Goal: Feedback & Contribution: Submit feedback/report problem

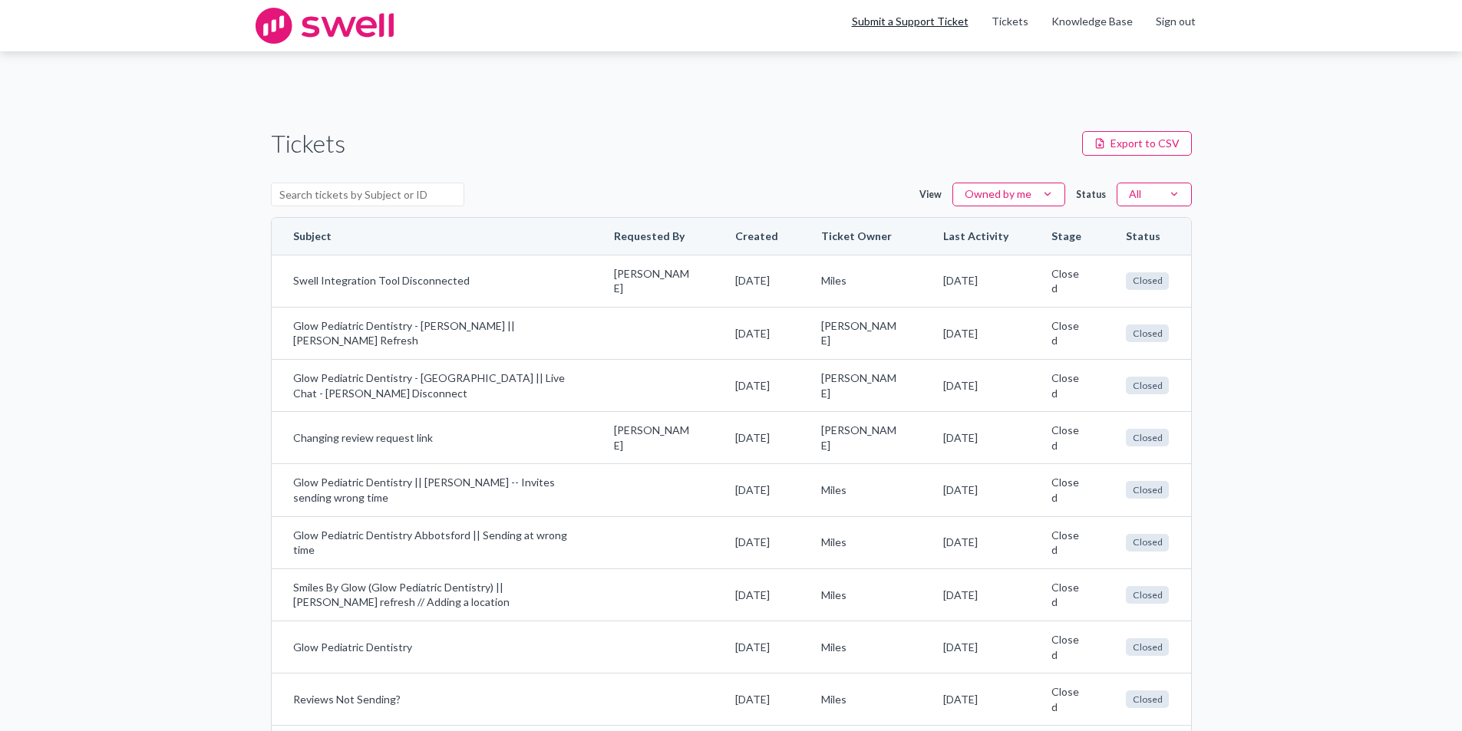
click at [951, 15] on link "Submit a Support Ticket" at bounding box center [910, 21] width 117 height 13
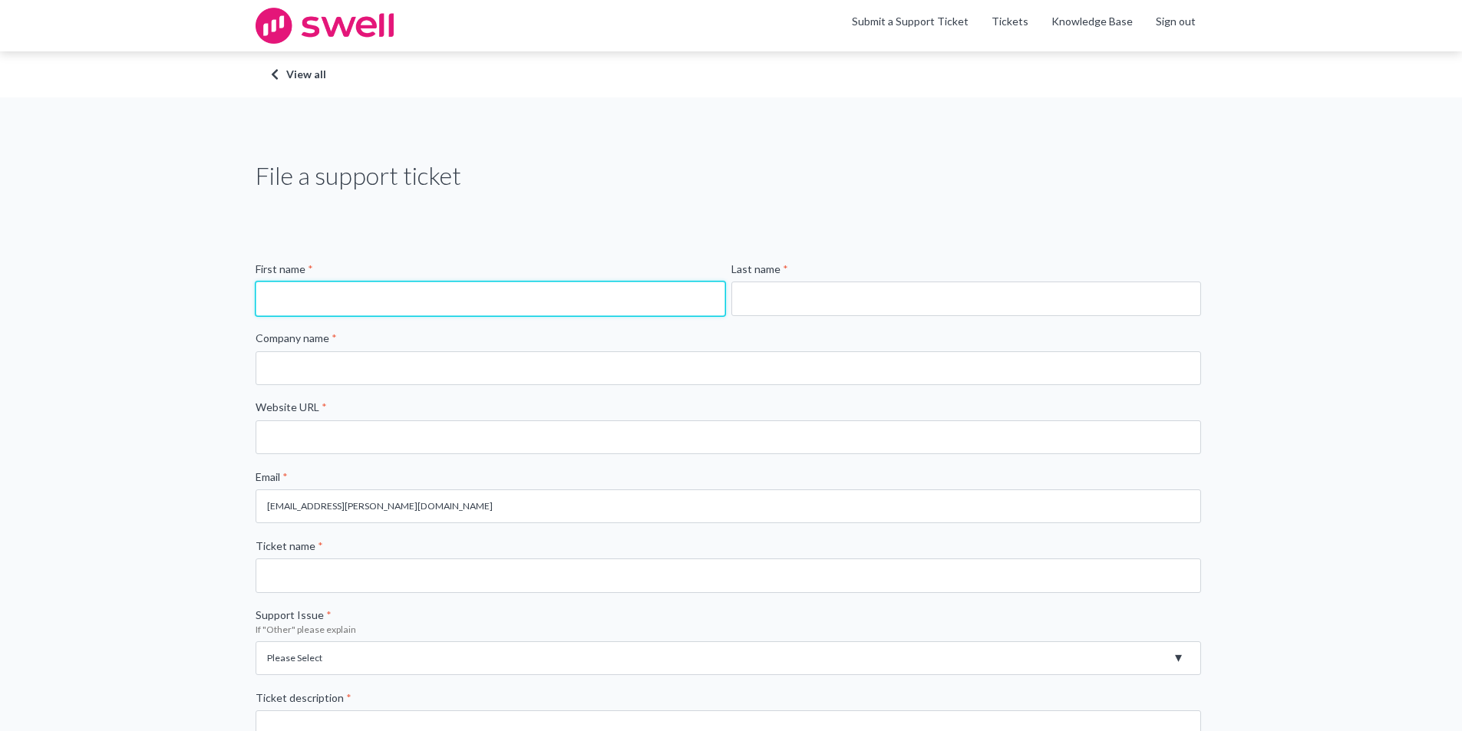
click at [384, 284] on input "First name *" at bounding box center [491, 299] width 470 height 34
type input "Fran"
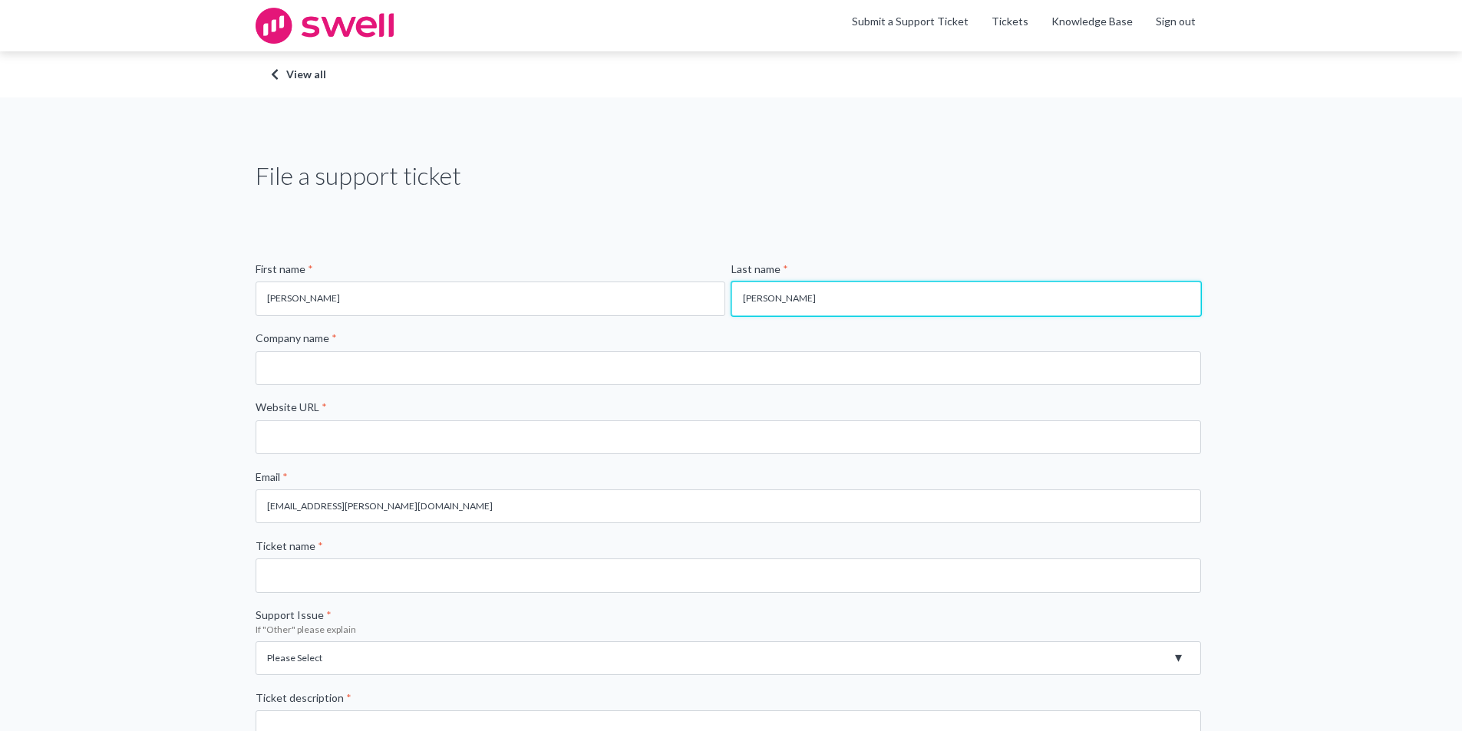
type input "Rhee"
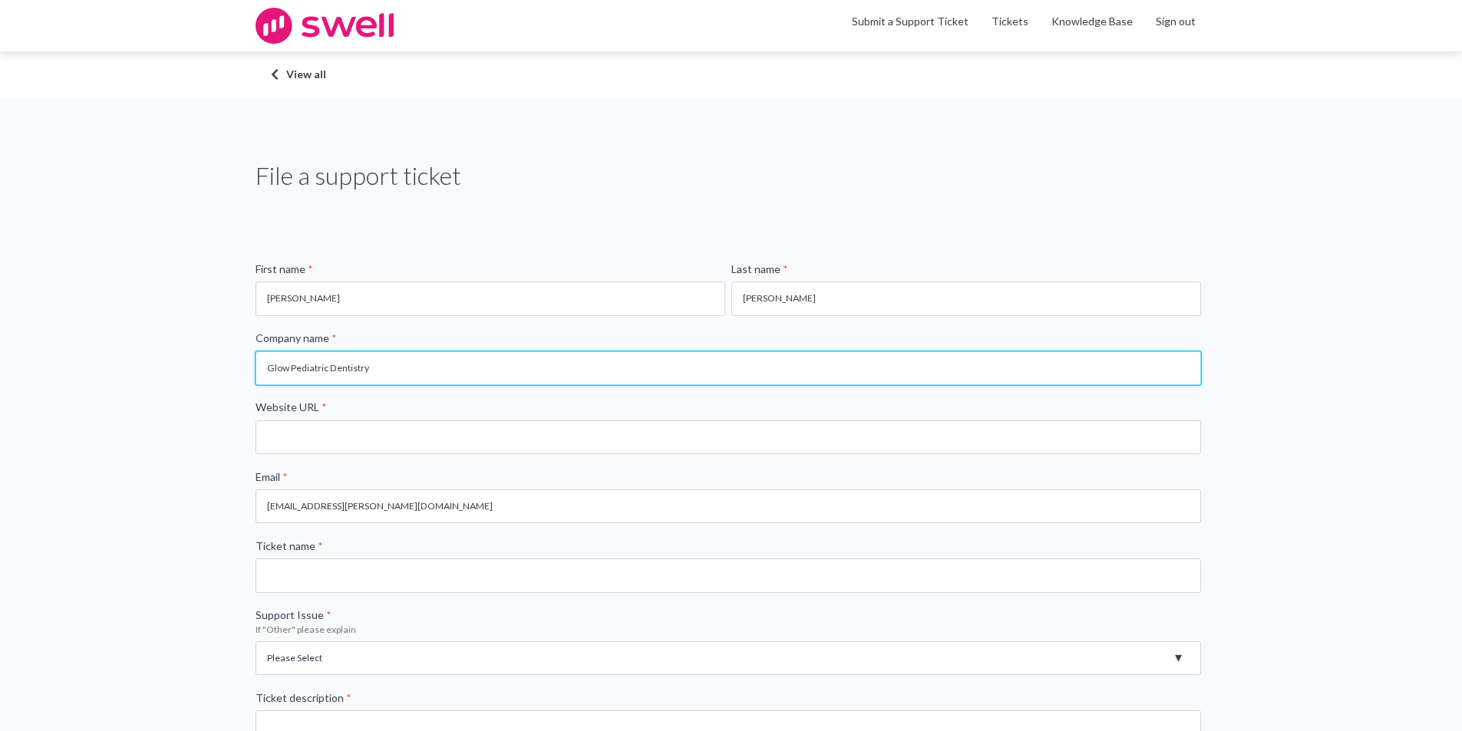
type input "Glow Pediatric Dentistry"
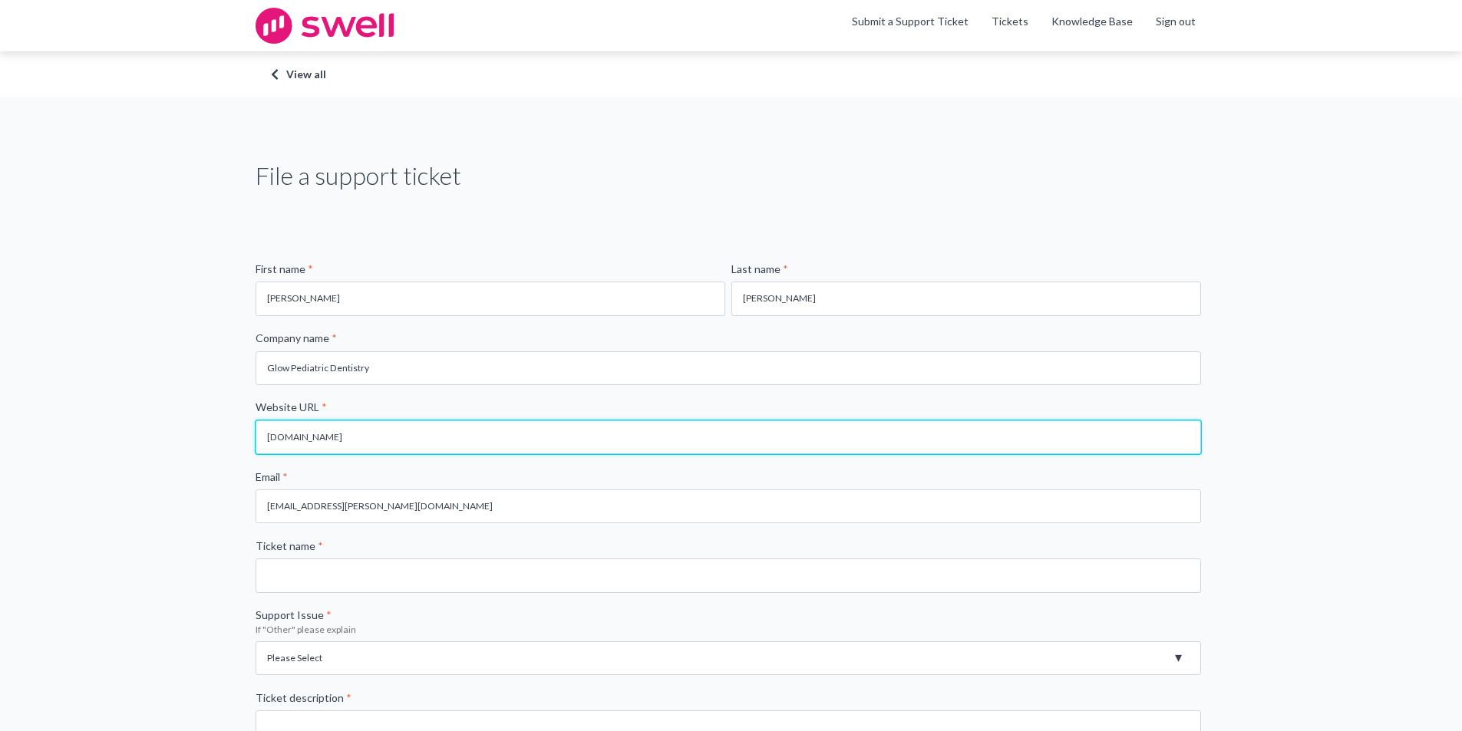
type input "glowpediatricdentistry.ca"
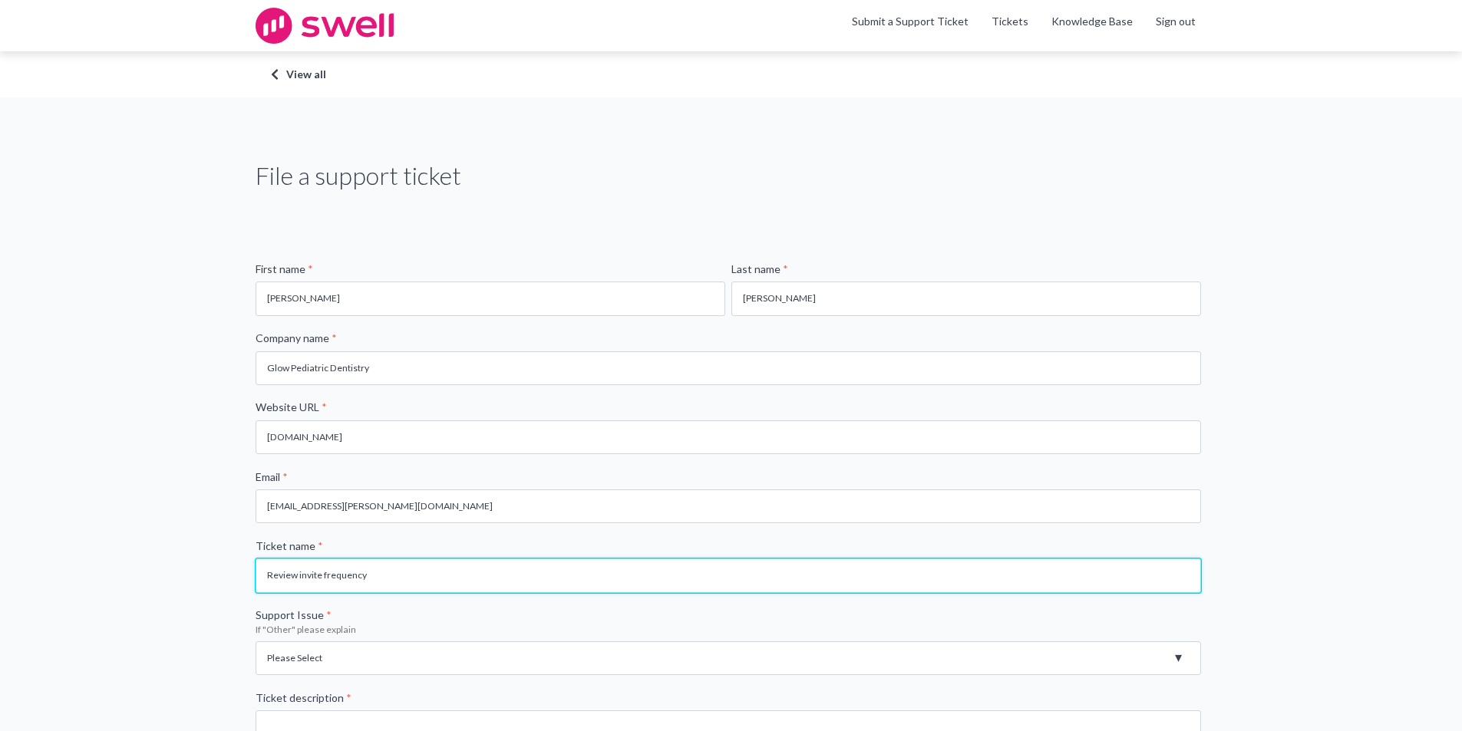
type input "Review invite frequency"
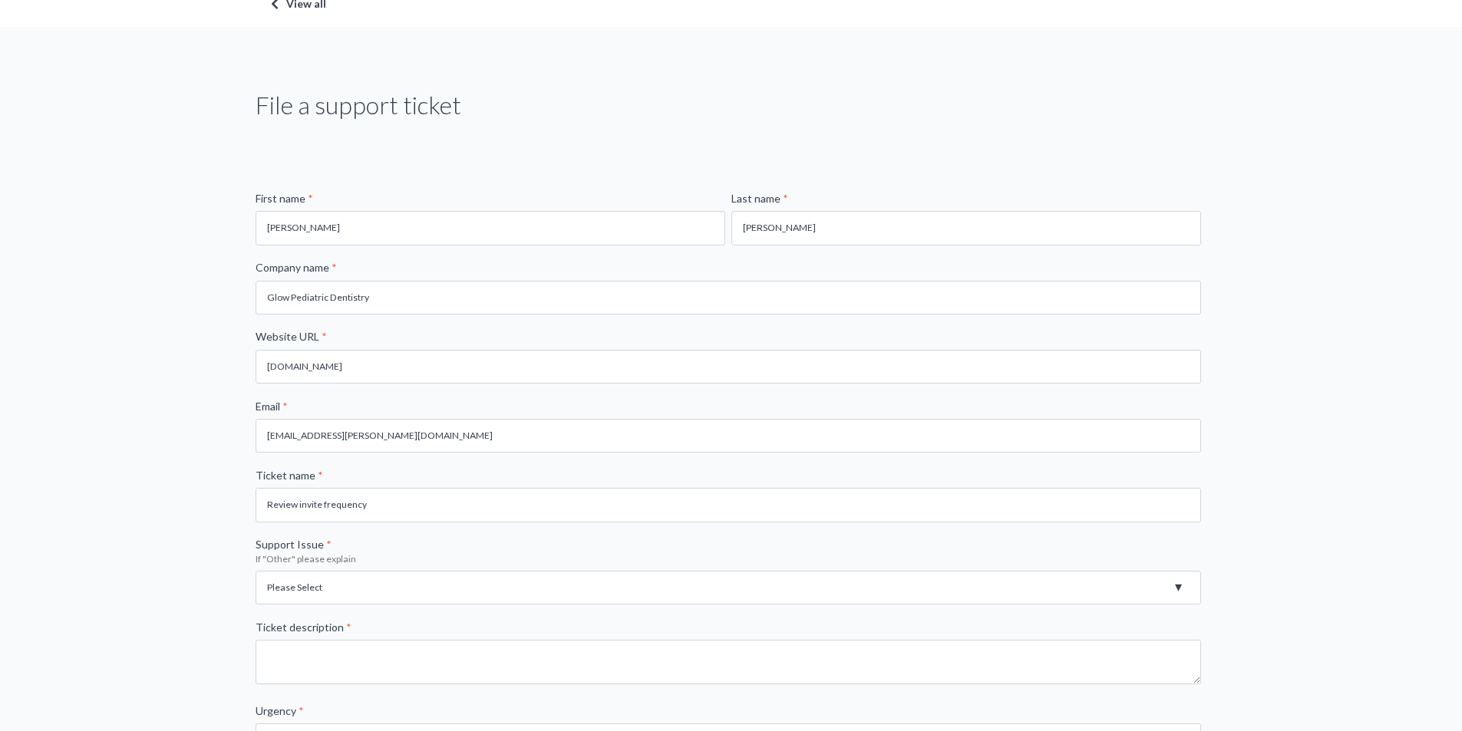
scroll to position [153, 0]
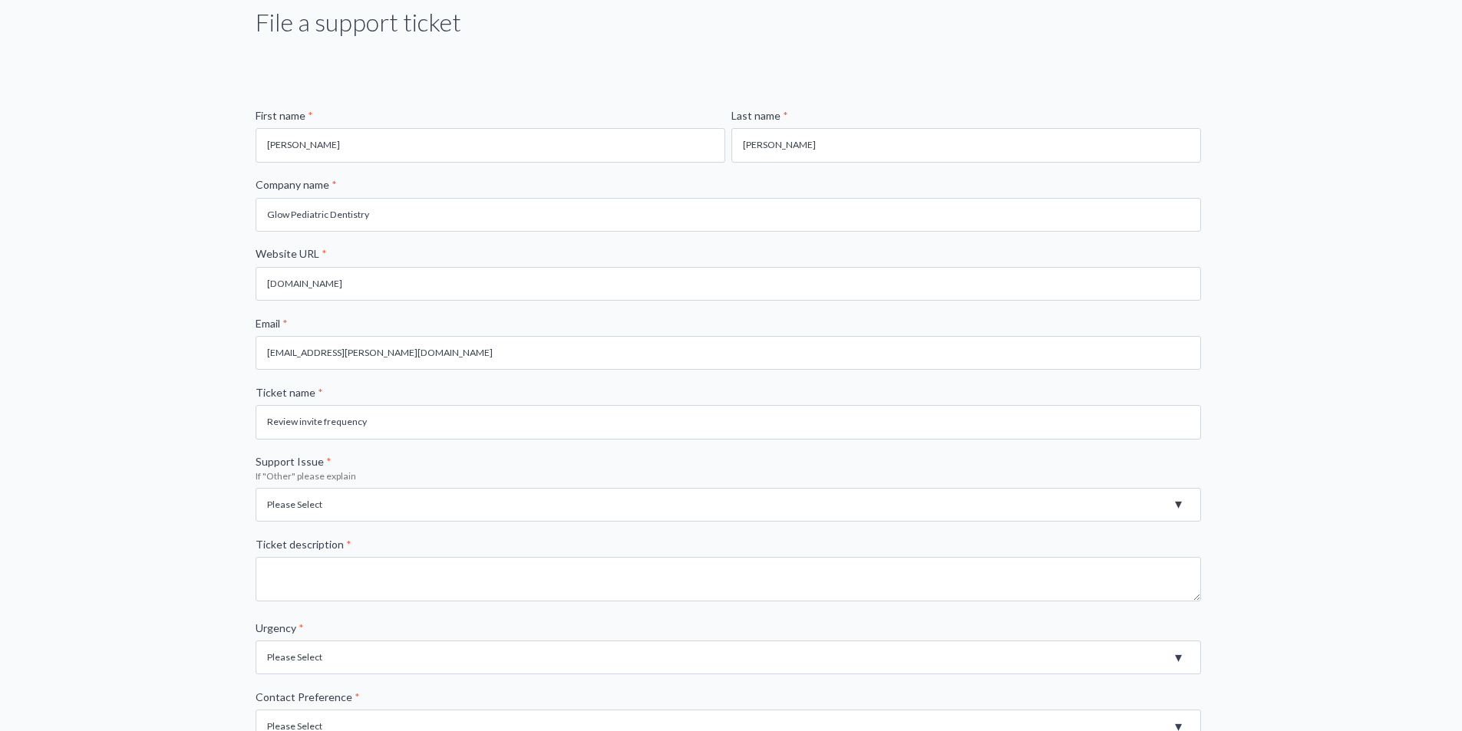
click at [392, 499] on select "Please Select Registration for Business Texting (TCR) Review Invites Not Sendin…" at bounding box center [728, 505] width 945 height 34
select select "Review Invites Not Sending"
click at [256, 488] on select "Please Select Registration for Business Texting (TCR) Review Invites Not Sendin…" at bounding box center [728, 505] width 945 height 34
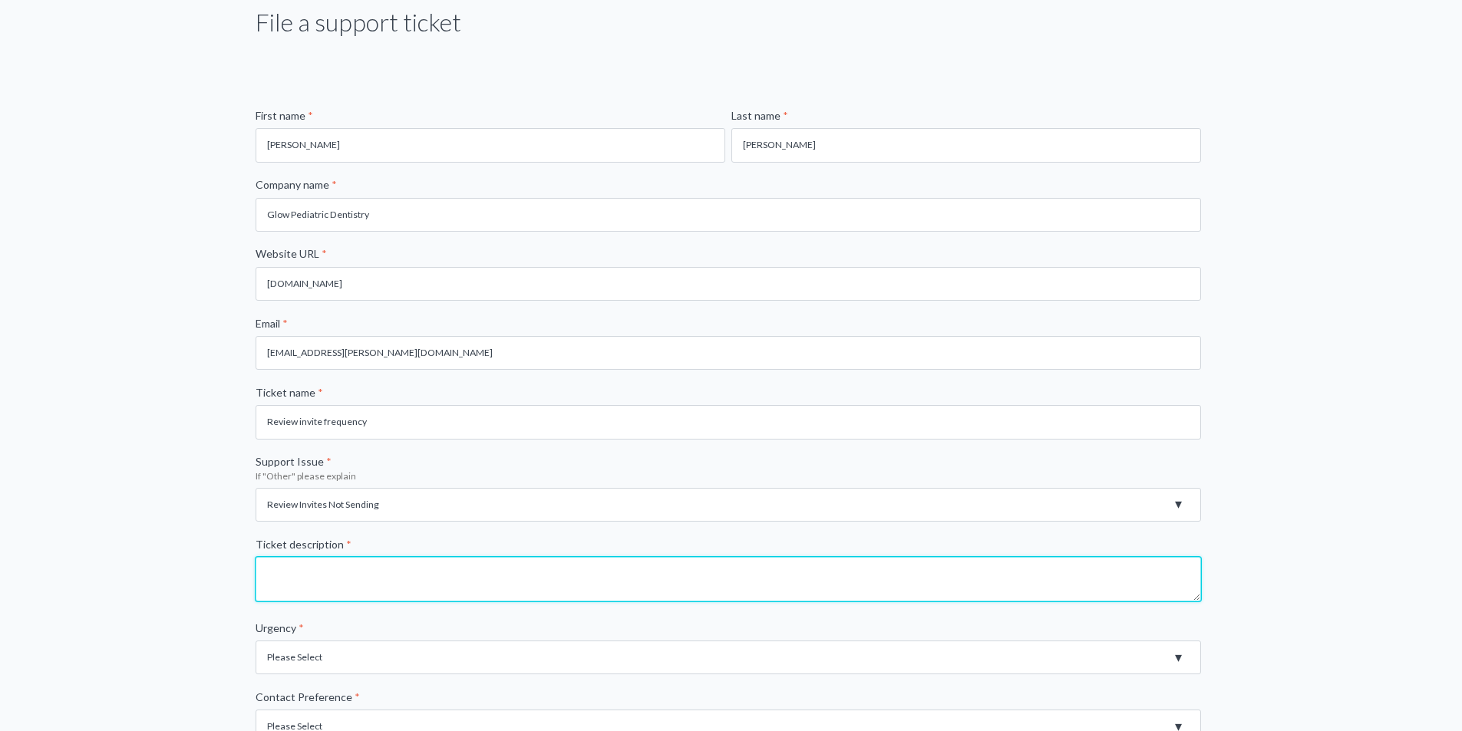
drag, startPoint x: 399, startPoint y: 580, endPoint x: 249, endPoint y: 581, distance: 149.6
click at [398, 580] on textarea "Ticket description *" at bounding box center [728, 579] width 945 height 45
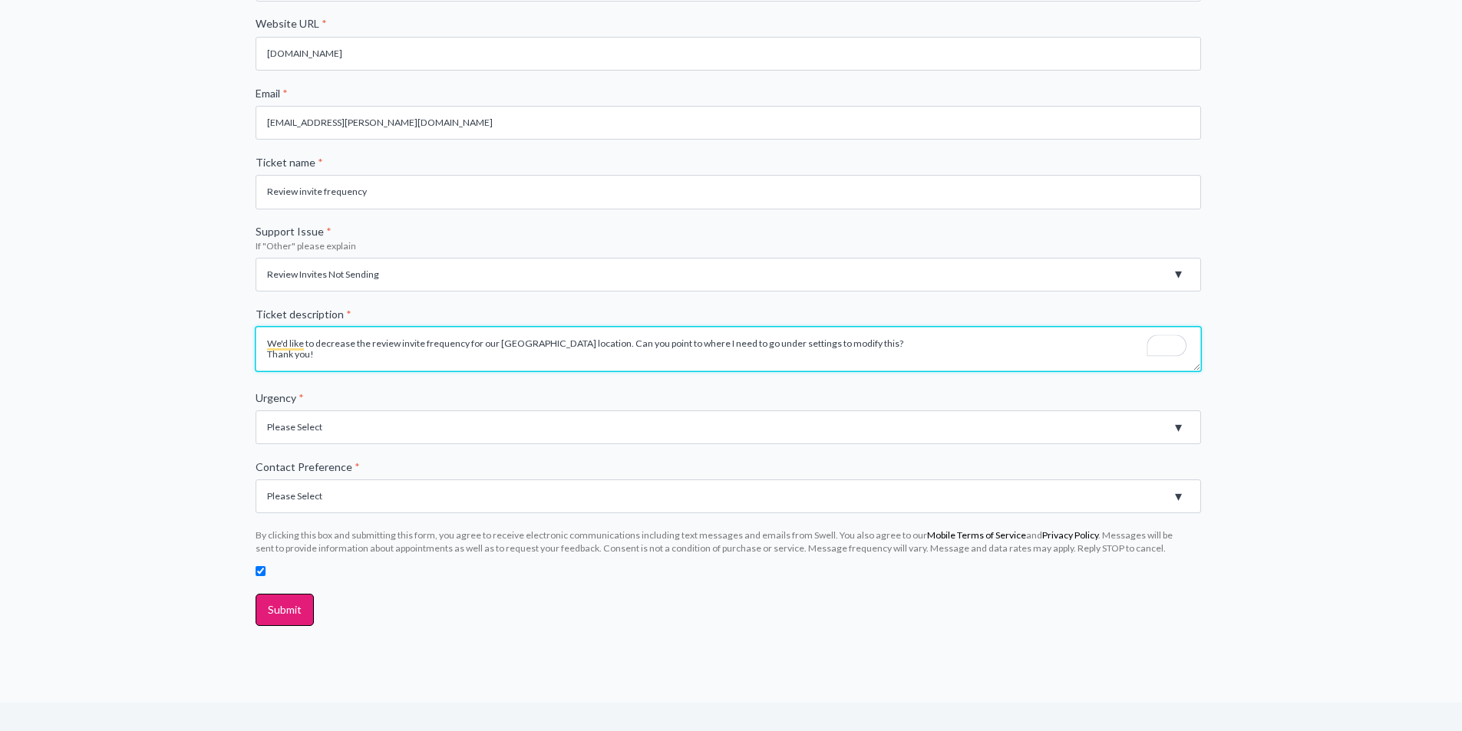
type textarea "We'd like to decrease the review invite frequency for our Abbotsford location. …"
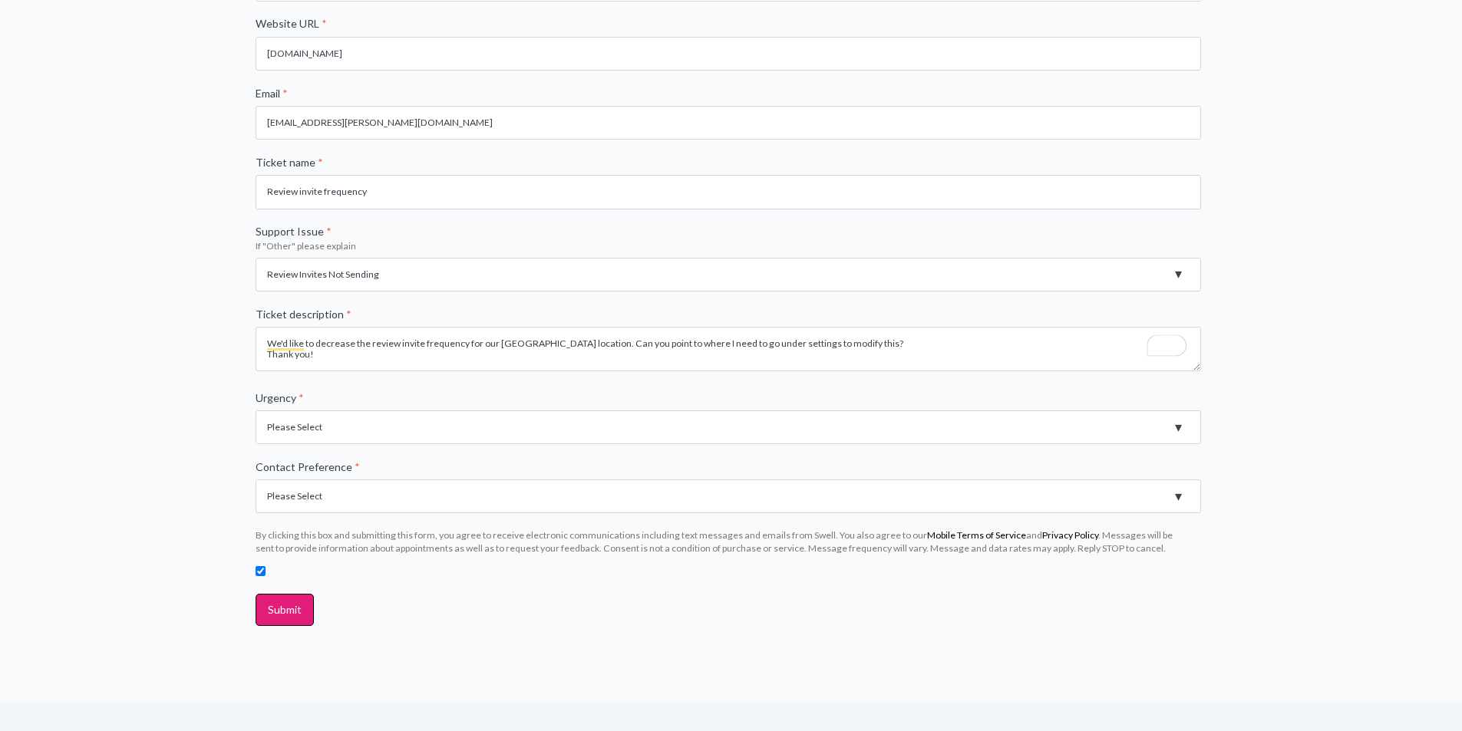
click at [379, 431] on select "Please Select High - Outage - Issue is critically impacting or preventing use o…" at bounding box center [728, 428] width 945 height 34
select select "Low - General question/inquiry"
click at [256, 411] on select "Please Select High - Outage - Issue is critically impacting or preventing use o…" at bounding box center [728, 428] width 945 height 34
click at [374, 496] on select "Please Select Email Phone" at bounding box center [728, 497] width 945 height 34
select select "Email"
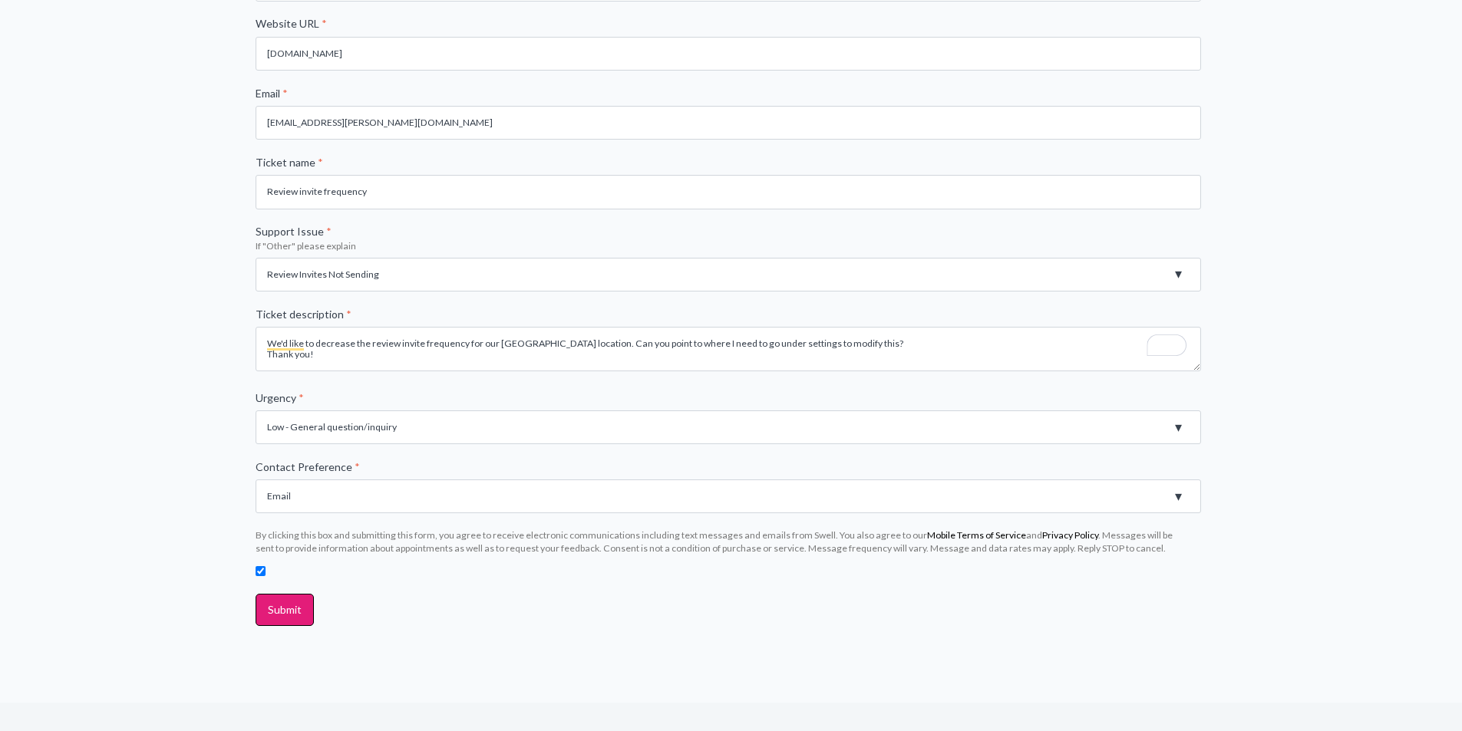
click at [256, 480] on select "Please Select Email Phone" at bounding box center [728, 497] width 945 height 34
click at [301, 612] on input "Submit" at bounding box center [285, 610] width 58 height 32
